Goal: Information Seeking & Learning: Learn about a topic

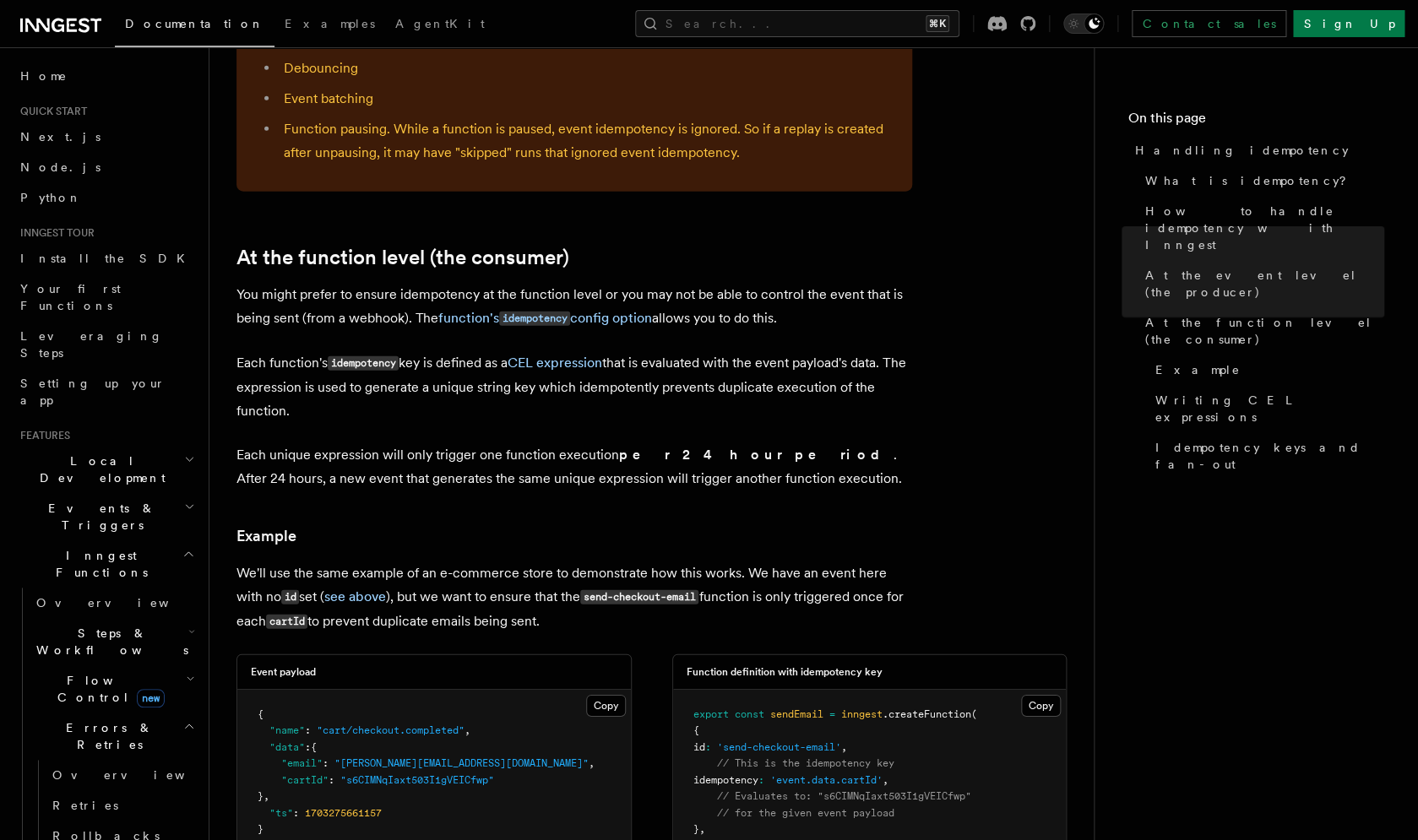
scroll to position [1803, 0]
click at [554, 314] on code "idempotency" at bounding box center [535, 321] width 71 height 14
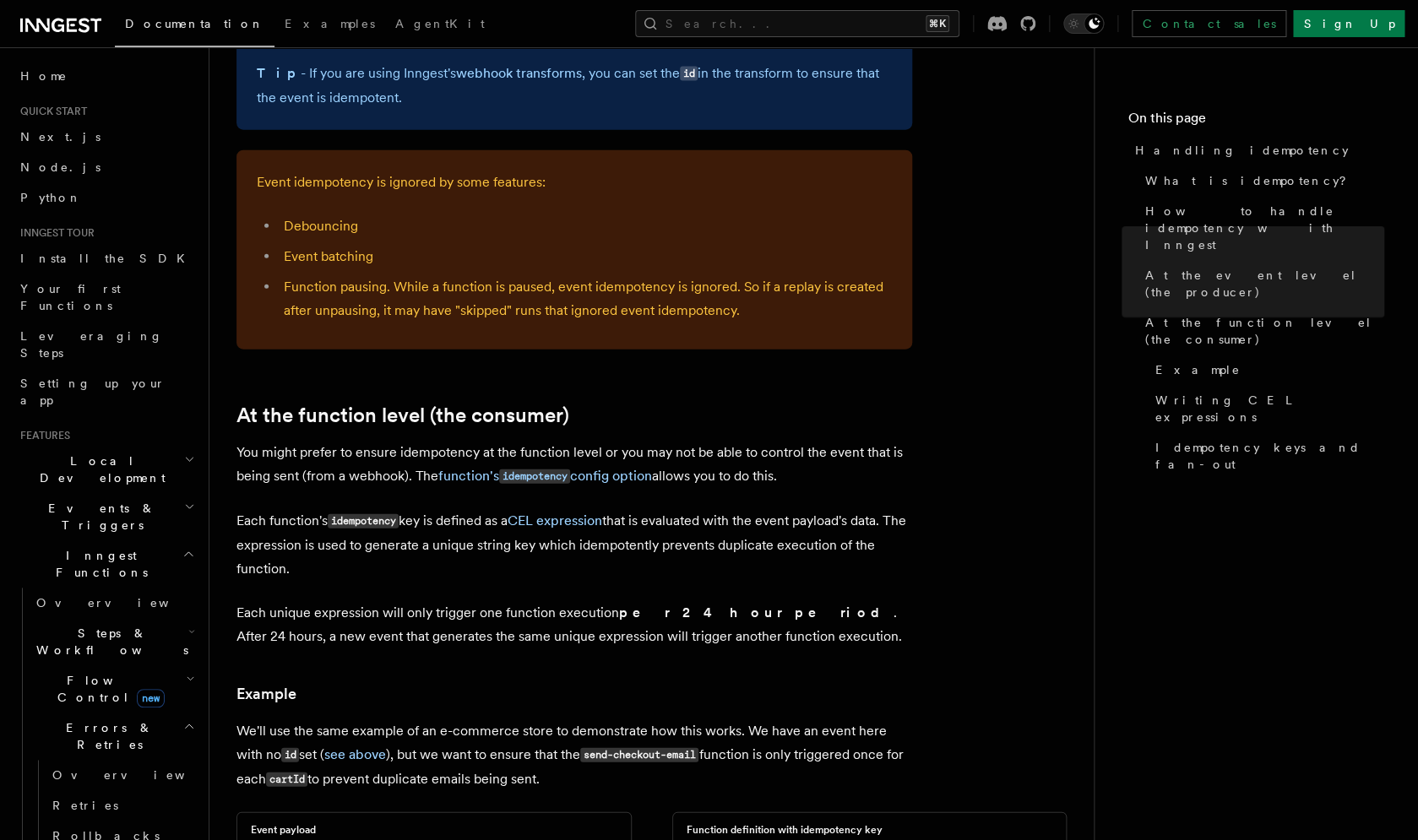
scroll to position [1639, 0]
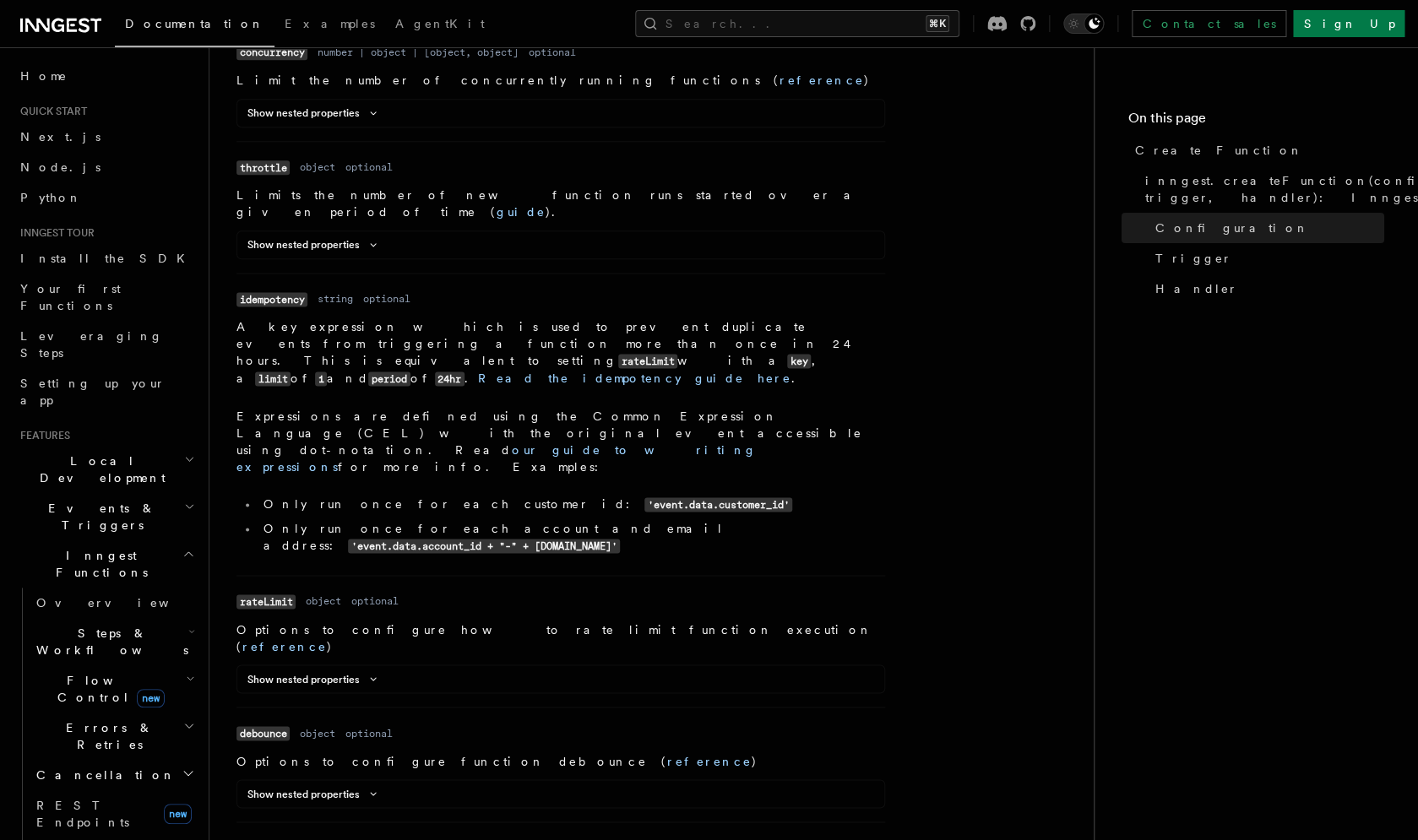
scroll to position [803, 0]
click at [690, 370] on link "Read the idempotency guide here" at bounding box center [635, 376] width 313 height 14
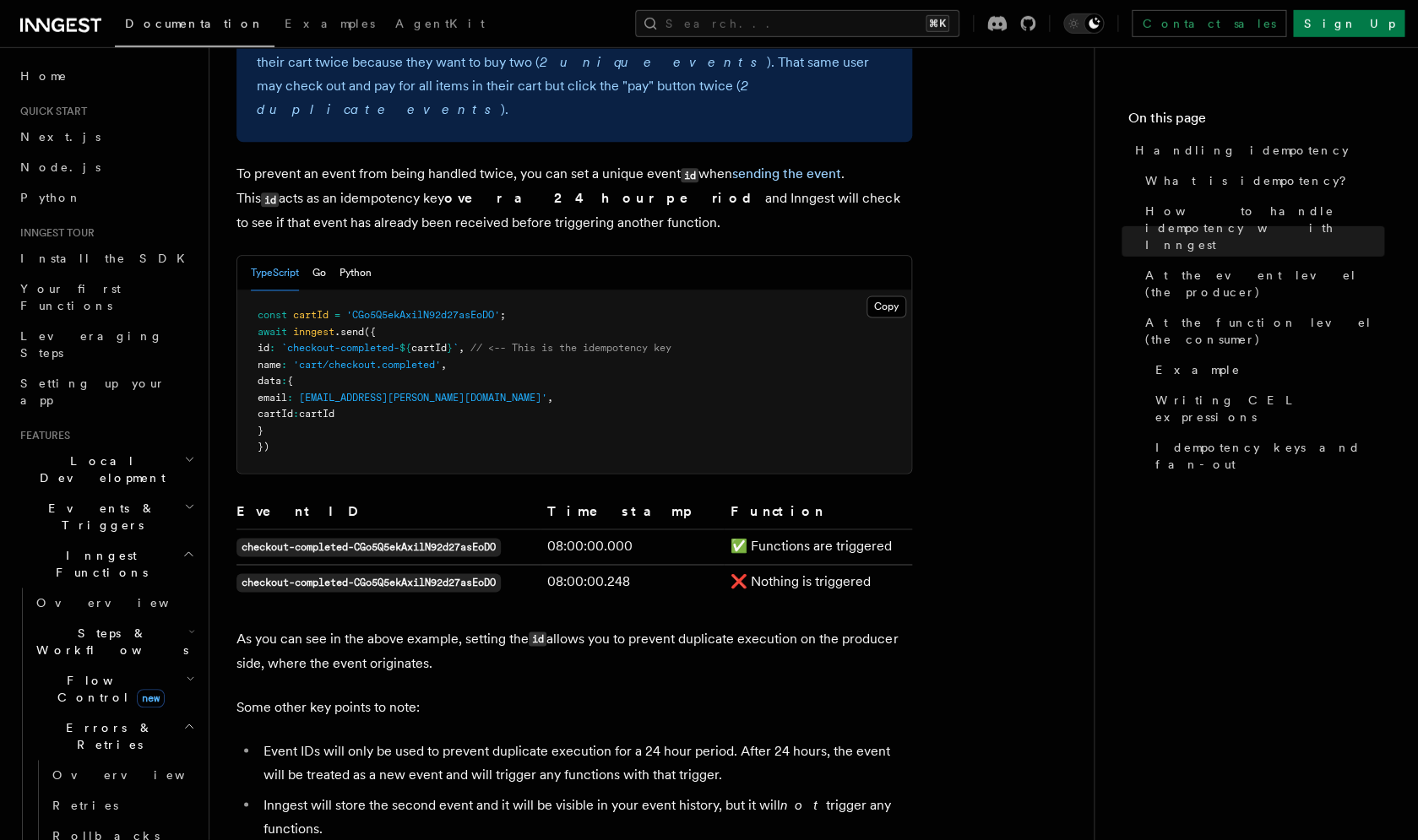
scroll to position [788, 0]
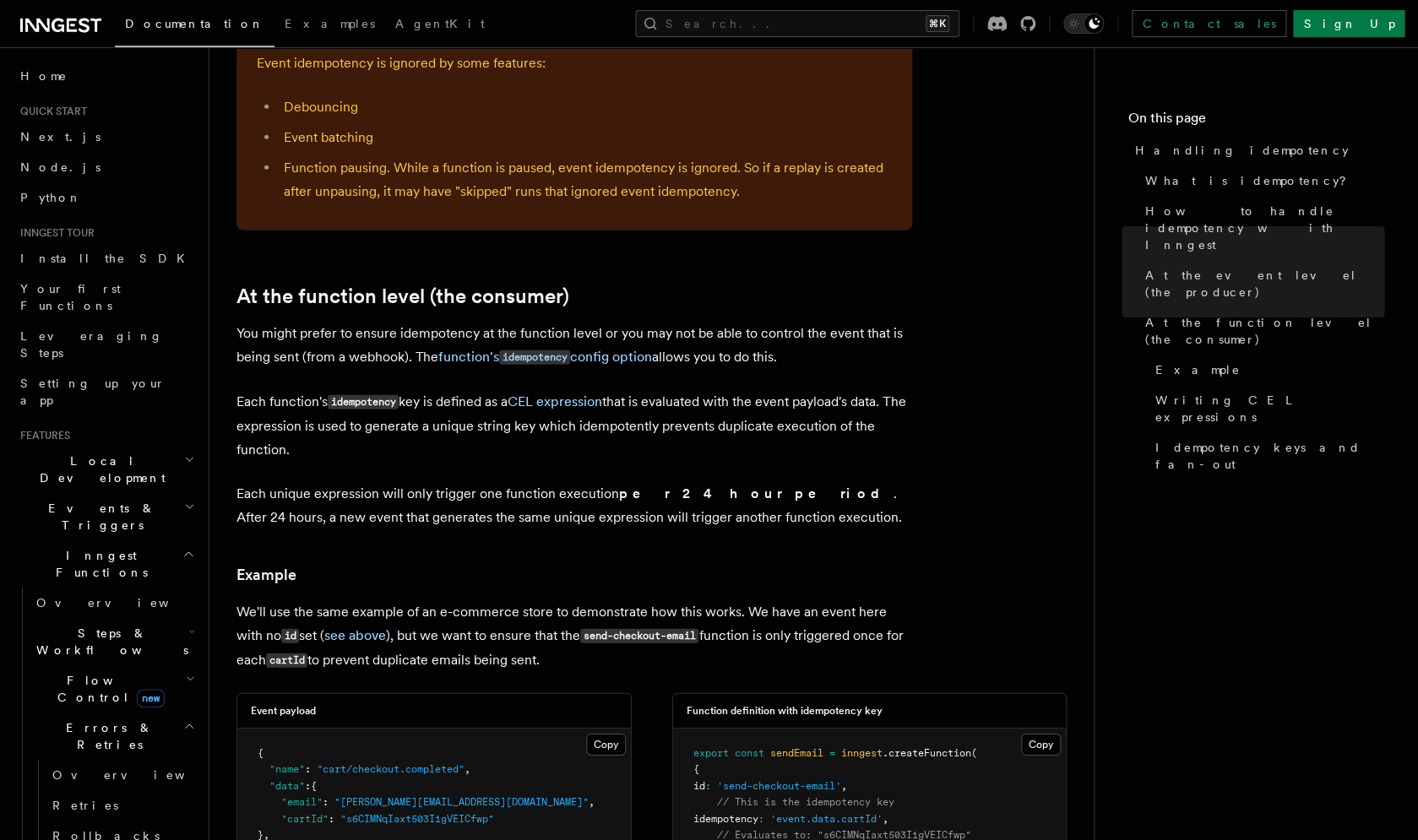
scroll to position [1770, 0]
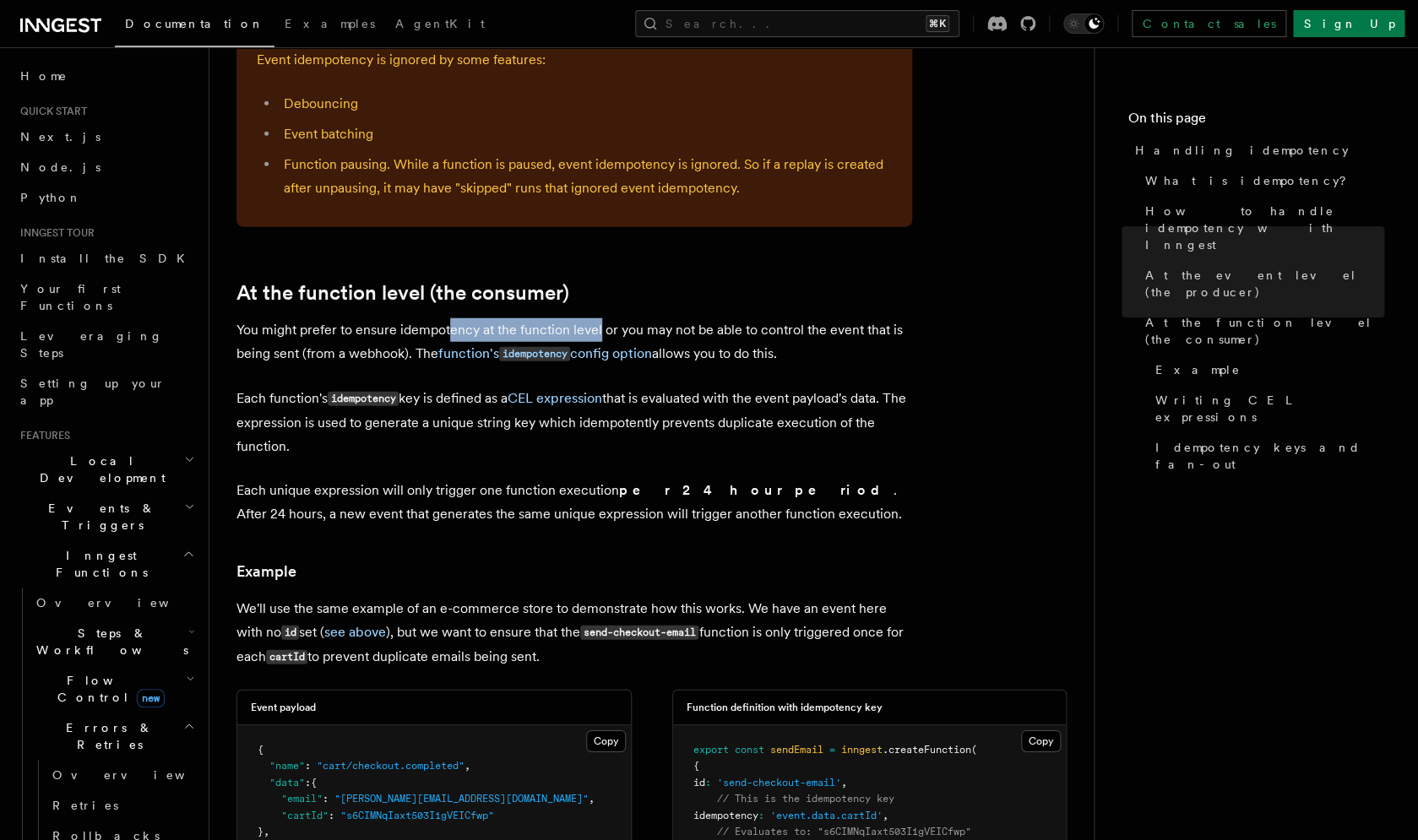
drag, startPoint x: 451, startPoint y: 314, endPoint x: 598, endPoint y: 310, distance: 147.1
click at [598, 318] on p "You might prefer to ensure idempotency at the function level or you may not be …" at bounding box center [574, 342] width 676 height 48
drag, startPoint x: 612, startPoint y: 309, endPoint x: 690, endPoint y: 316, distance: 78.3
click at [692, 318] on p "You might prefer to ensure idempotency at the function level or you may not be …" at bounding box center [574, 342] width 676 height 48
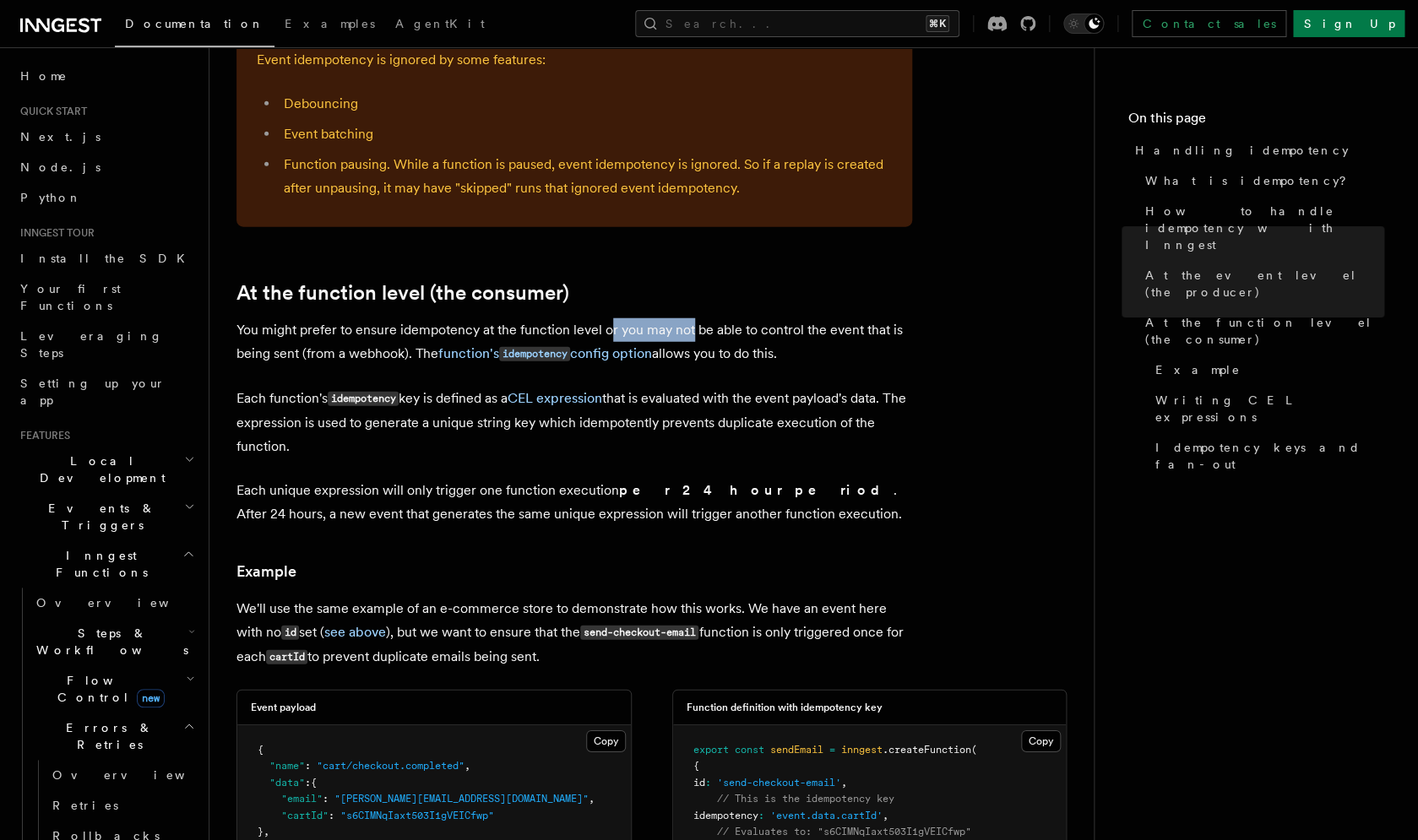
click at [694, 318] on p "You might prefer to ensure idempotency at the function level or you may not be …" at bounding box center [574, 342] width 676 height 48
click at [565, 347] on code "idempotency" at bounding box center [535, 354] width 71 height 14
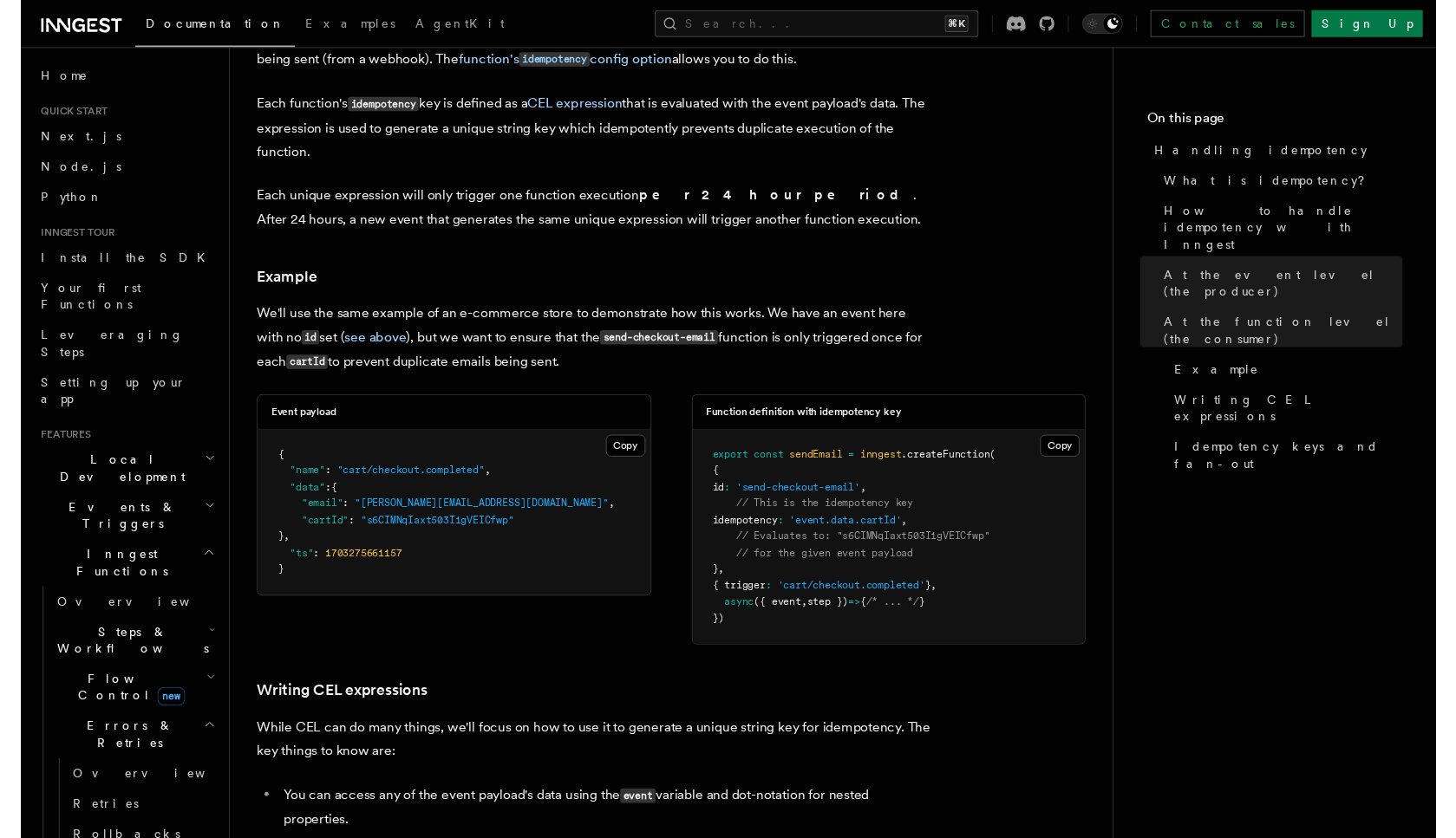
scroll to position [2076, 0]
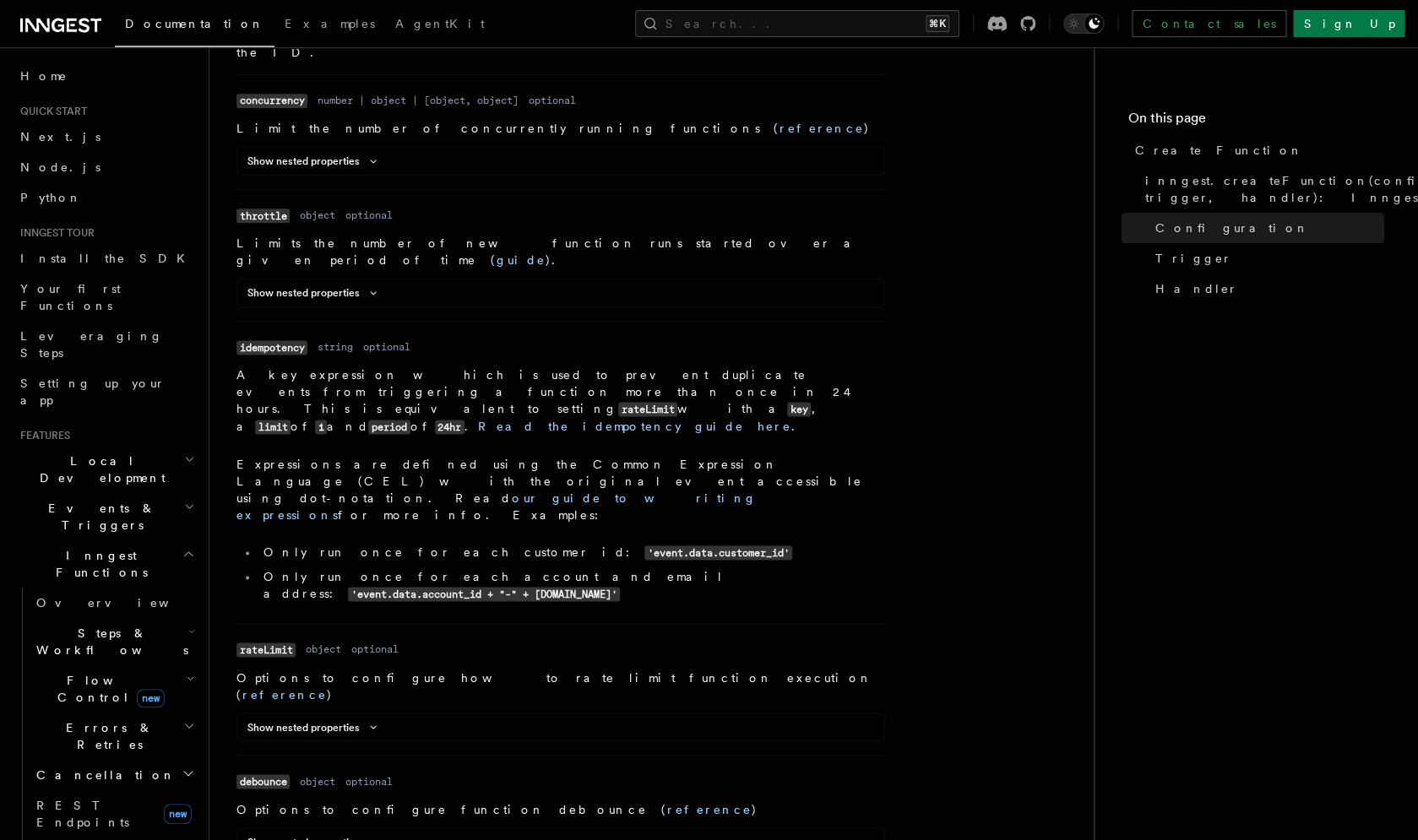
scroll to position [760, 0]
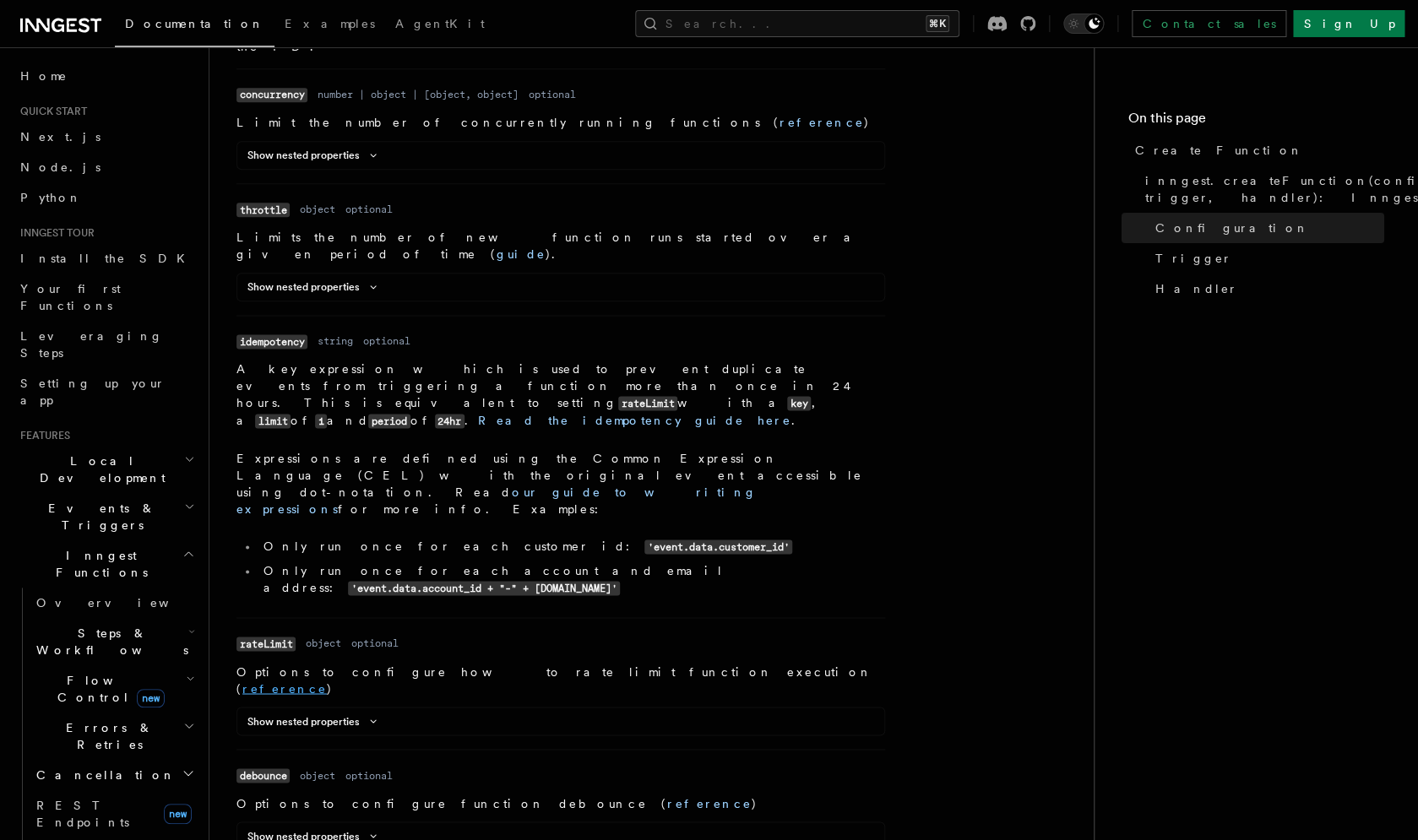
click at [327, 682] on link "reference" at bounding box center [285, 689] width 85 height 14
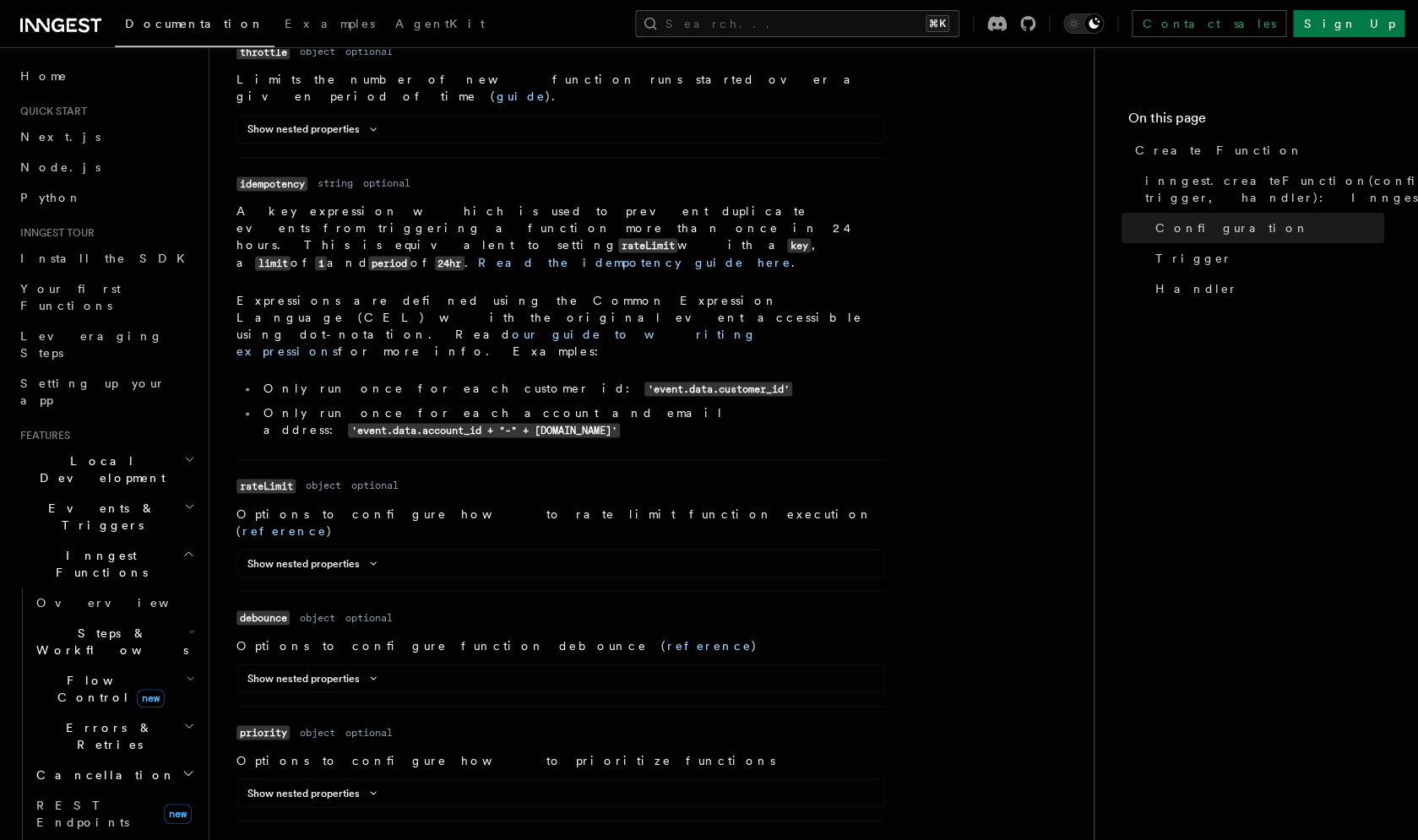
scroll to position [918, 0]
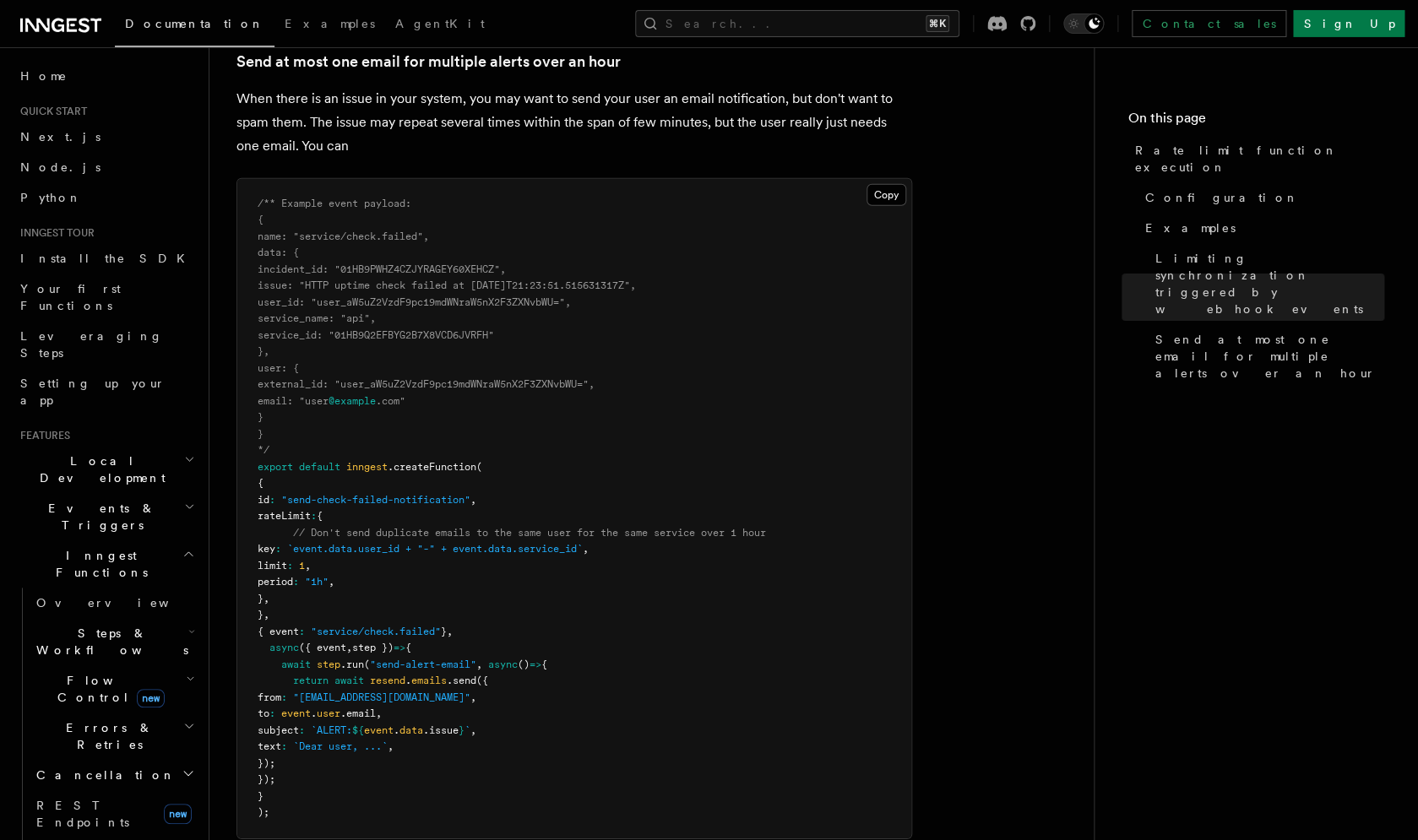
scroll to position [1985, 0]
